Goal: Task Accomplishment & Management: Complete application form

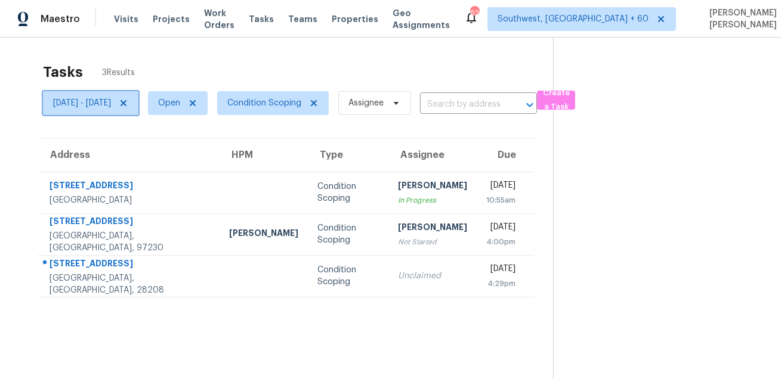
click at [111, 106] on span "Wed, Oct 01 - Wed, Oct 01" at bounding box center [82, 103] width 58 height 12
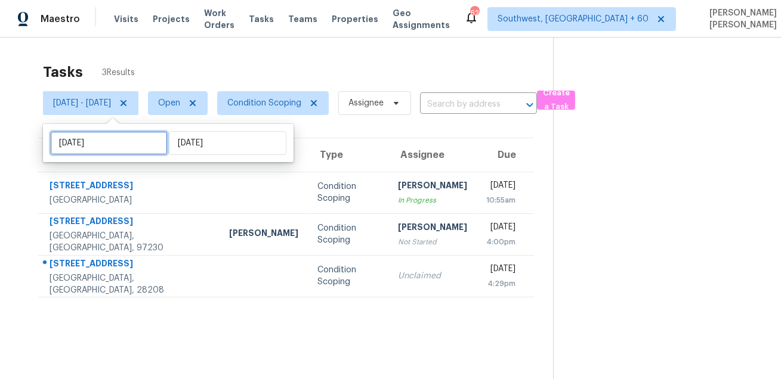
click at [119, 136] on input "Wed, Oct 01" at bounding box center [109, 143] width 118 height 24
select select "9"
select select "2025"
select select "10"
select select "2025"
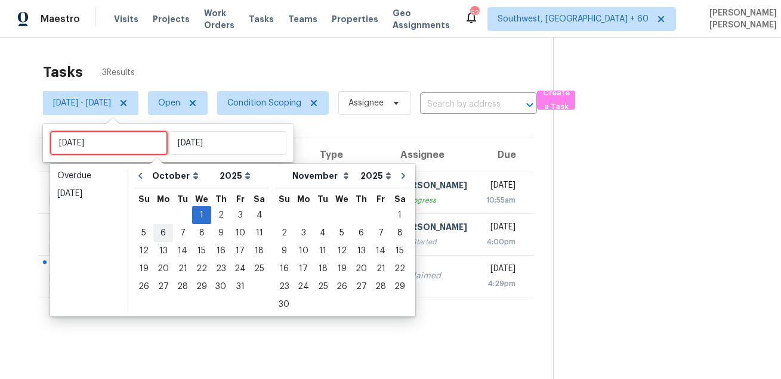
type input "Mon, Oct 06"
type input "Wed, Oct 01"
click at [140, 180] on icon "Go to previous month" at bounding box center [140, 176] width 10 height 10
select select "8"
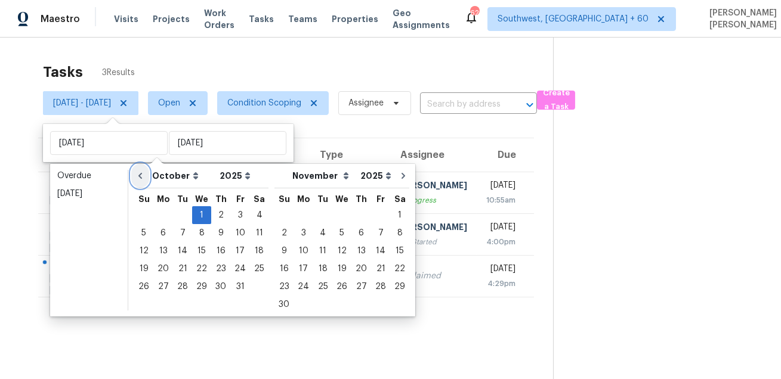
select select "9"
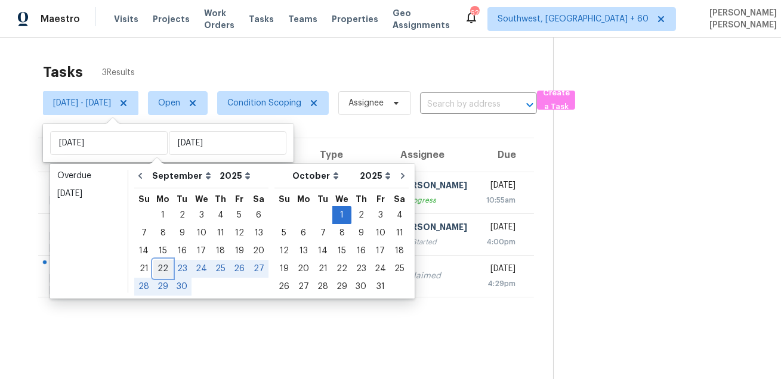
click at [159, 265] on div "22" at bounding box center [162, 269] width 19 height 17
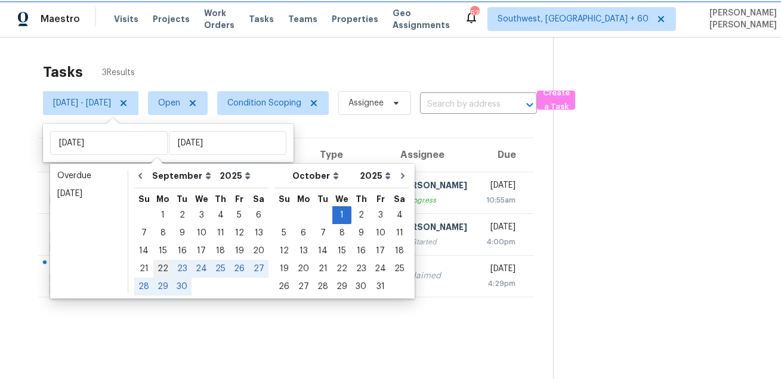
type input "Mon, Sep 22"
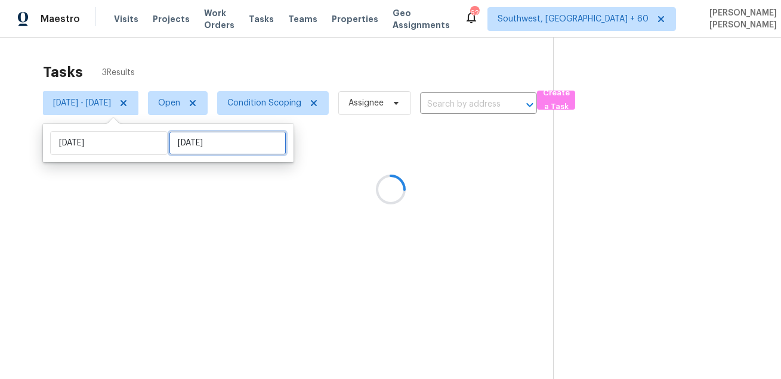
click at [215, 146] on input "Wed, Oct 01" at bounding box center [228, 143] width 118 height 24
select select "8"
select select "2025"
select select "9"
select select "2025"
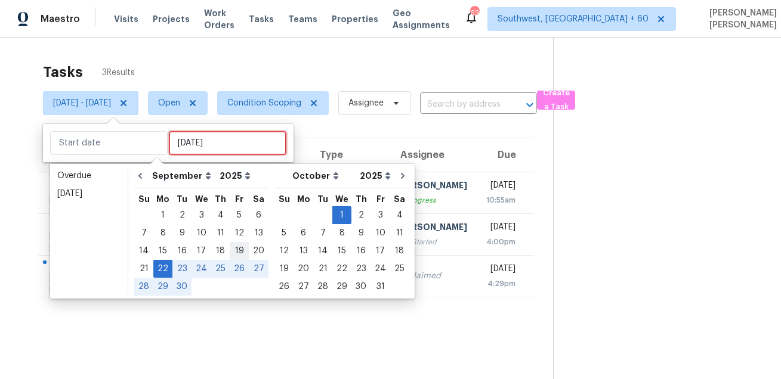
type input "Fri, Sep 19"
type input "Mon, Sep 22"
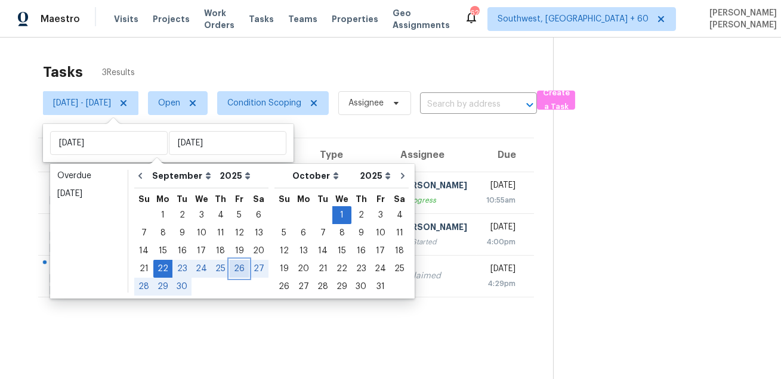
click at [241, 273] on div "26" at bounding box center [239, 269] width 19 height 17
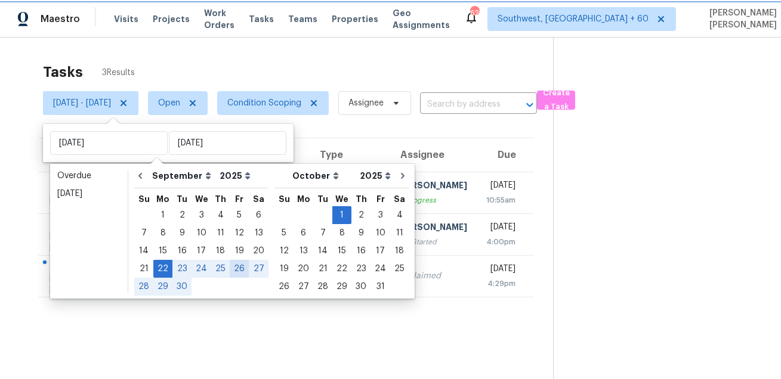
type input "Fri, Sep 26"
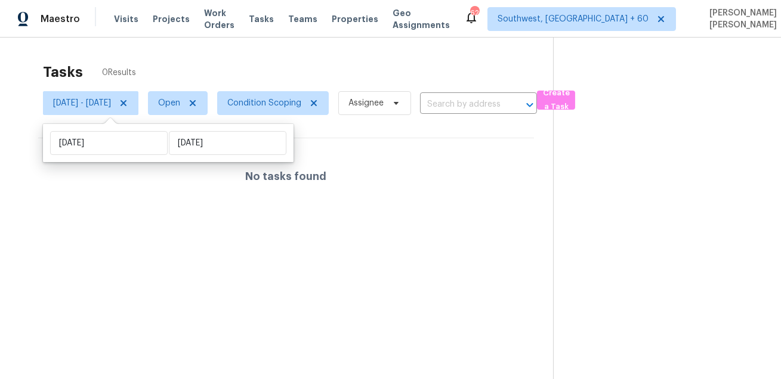
click at [283, 57] on div "Tasks 0 Results" at bounding box center [298, 72] width 510 height 31
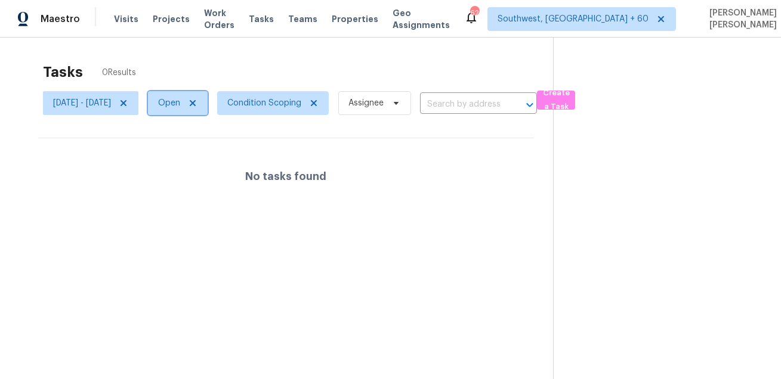
click at [180, 105] on span "Open" at bounding box center [169, 103] width 22 height 12
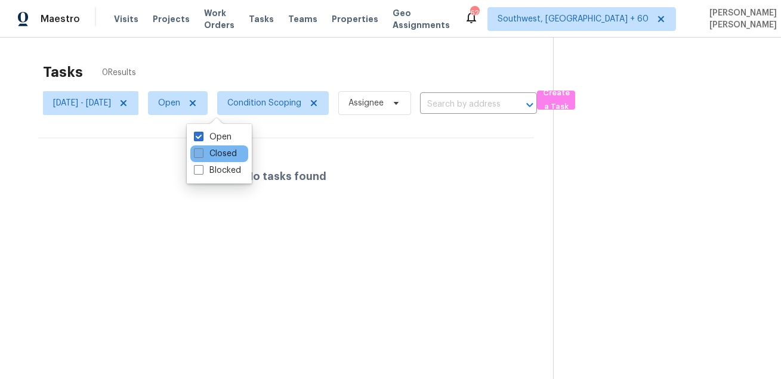
click at [210, 155] on label "Closed" at bounding box center [215, 154] width 43 height 12
click at [202, 155] on input "Closed" at bounding box center [198, 152] width 8 height 8
checkbox input "true"
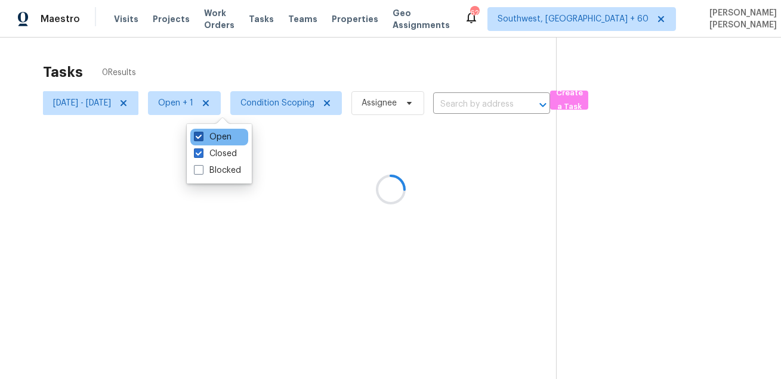
click at [215, 138] on label "Open" at bounding box center [213, 137] width 38 height 12
click at [202, 138] on input "Open" at bounding box center [198, 135] width 8 height 8
checkbox input "false"
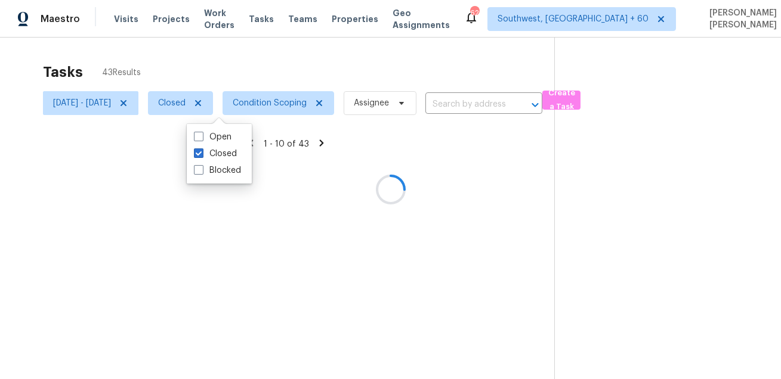
click at [300, 45] on div at bounding box center [390, 189] width 781 height 379
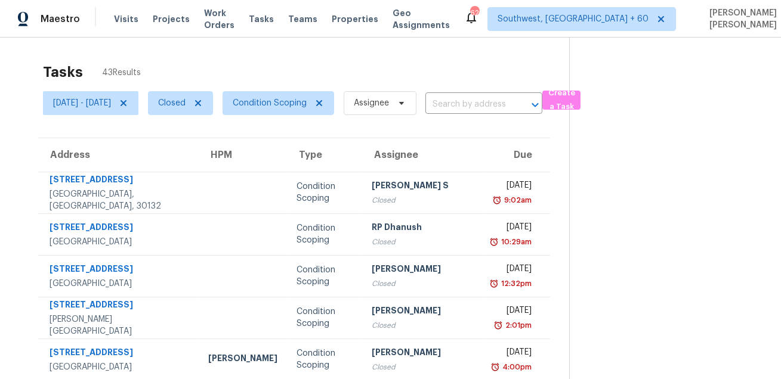
click at [623, 64] on section at bounding box center [665, 330] width 193 height 584
click at [574, 102] on span "Create a Task" at bounding box center [561, 100] width 26 height 27
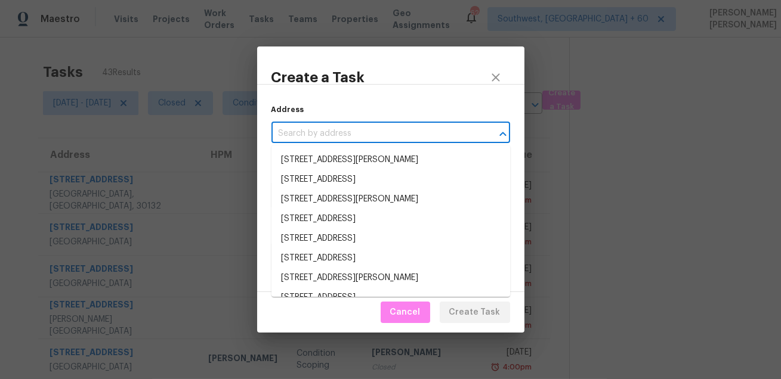
click at [389, 135] on input "text" at bounding box center [373, 134] width 205 height 18
paste input "[STREET_ADDRESS]"
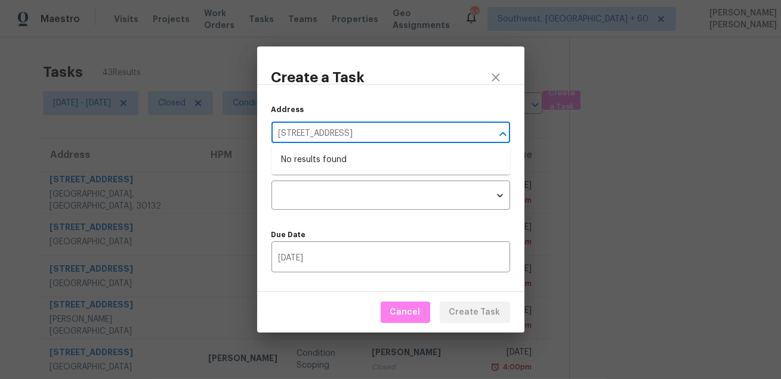
type input "[STREET_ADDRESS]"
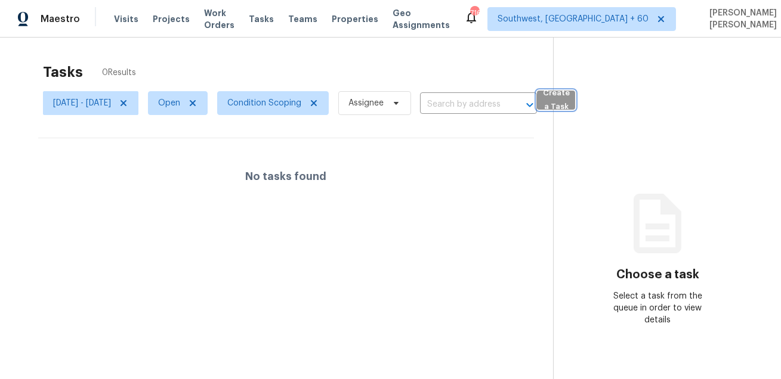
click at [569, 108] on span "Create a Task" at bounding box center [556, 100] width 26 height 27
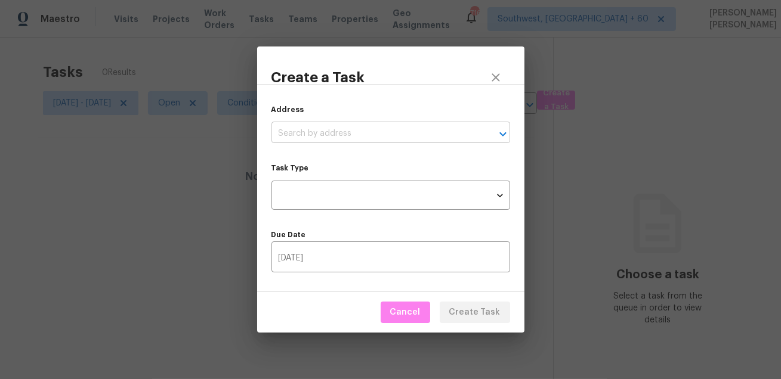
click at [378, 132] on input "text" at bounding box center [373, 134] width 205 height 18
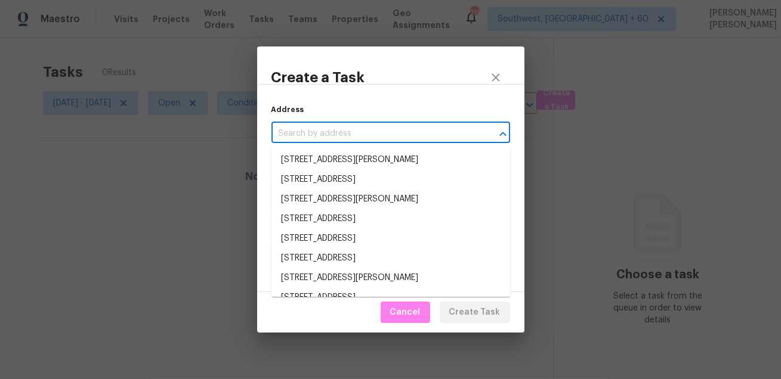
paste input "[STREET_ADDRESS]"
type input "[STREET_ADDRESS]"
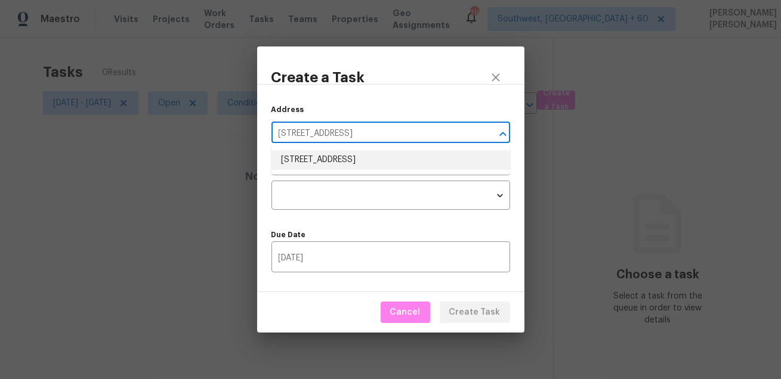
click at [362, 154] on li "[STREET_ADDRESS]" at bounding box center [390, 160] width 239 height 20
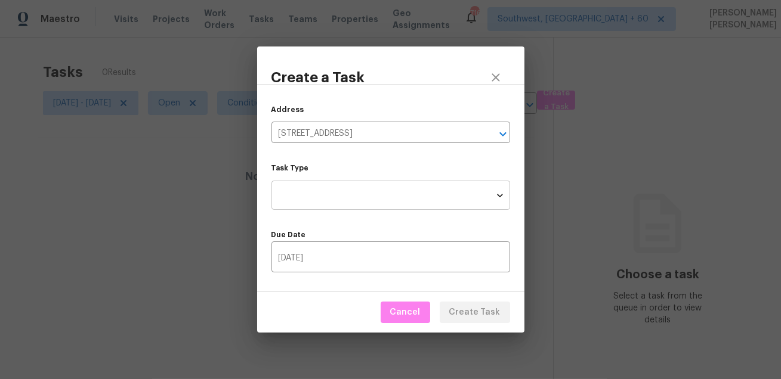
click at [336, 205] on body "Maestro Visits Projects Work Orders Tasks Teams Properties Geo Assignments [GEO…" at bounding box center [390, 189] width 781 height 379
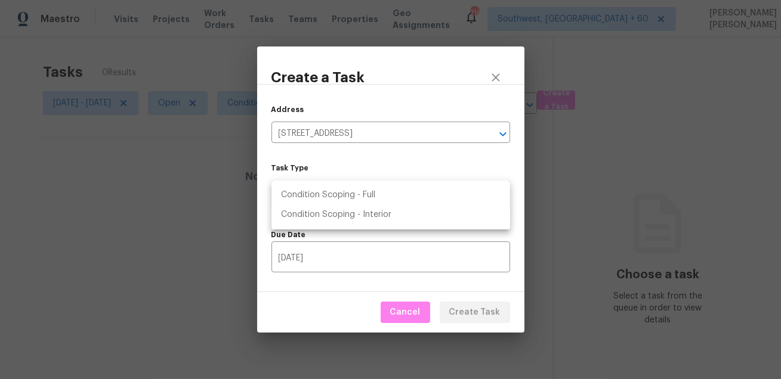
click at [356, 198] on li "Condition Scoping - Full" at bounding box center [390, 196] width 239 height 20
type input "virtual_full_assessment"
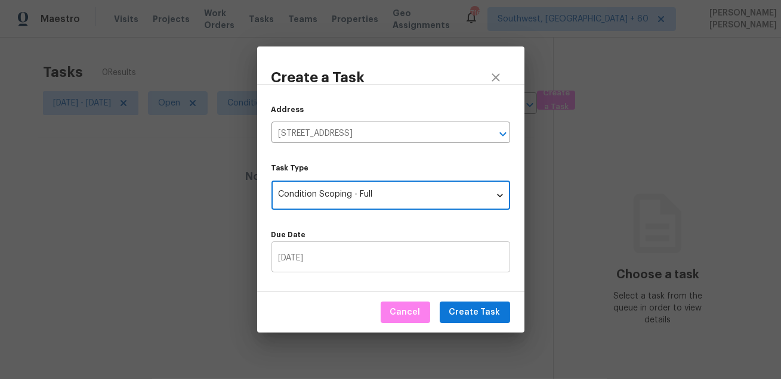
click at [362, 254] on input "[DATE]" at bounding box center [390, 259] width 239 height 28
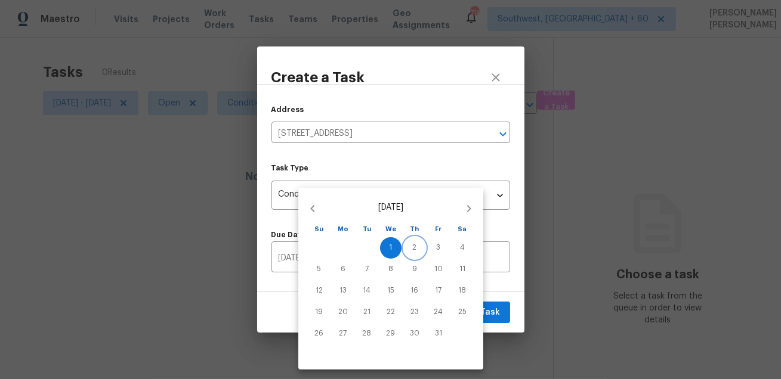
click at [407, 248] on span "2" at bounding box center [414, 248] width 21 height 10
type input "[DATE]"
click at [495, 289] on div at bounding box center [390, 189] width 781 height 379
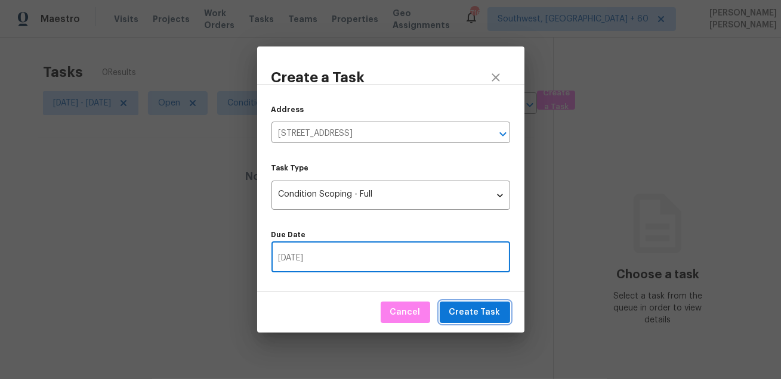
click at [485, 316] on span "Create Task" at bounding box center [474, 312] width 51 height 15
